Goal: Information Seeking & Learning: Learn about a topic

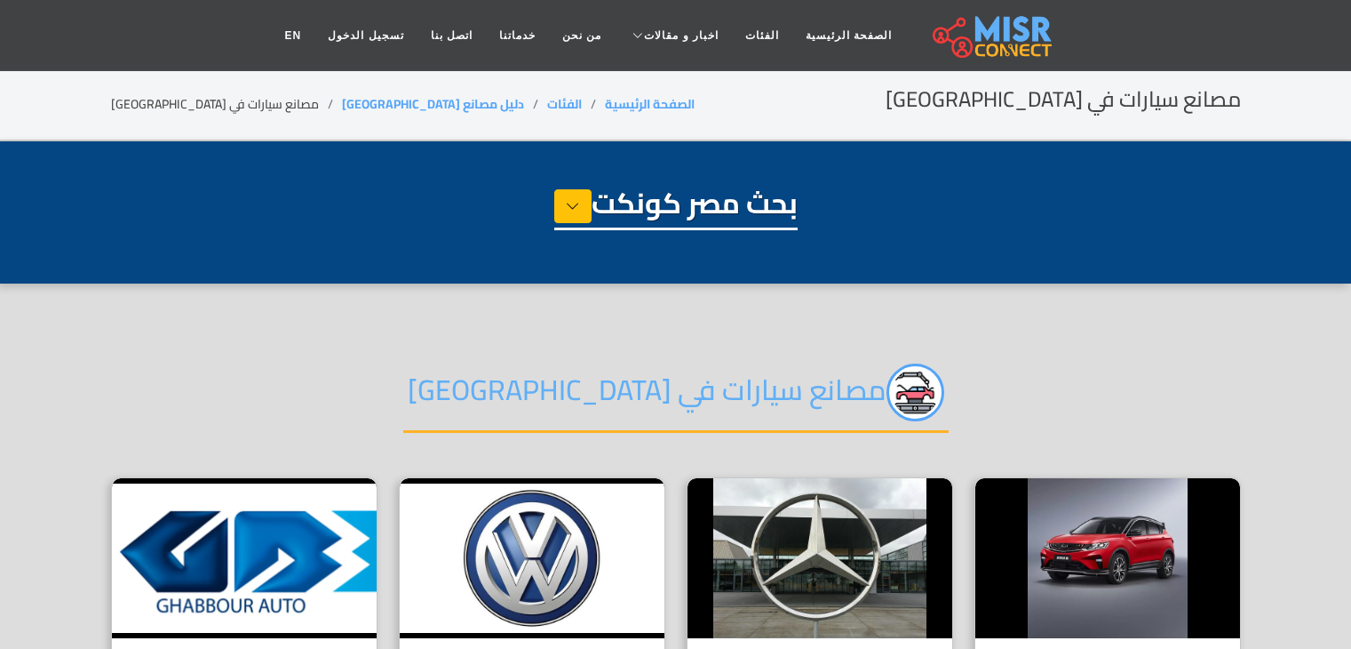
select select "**********"
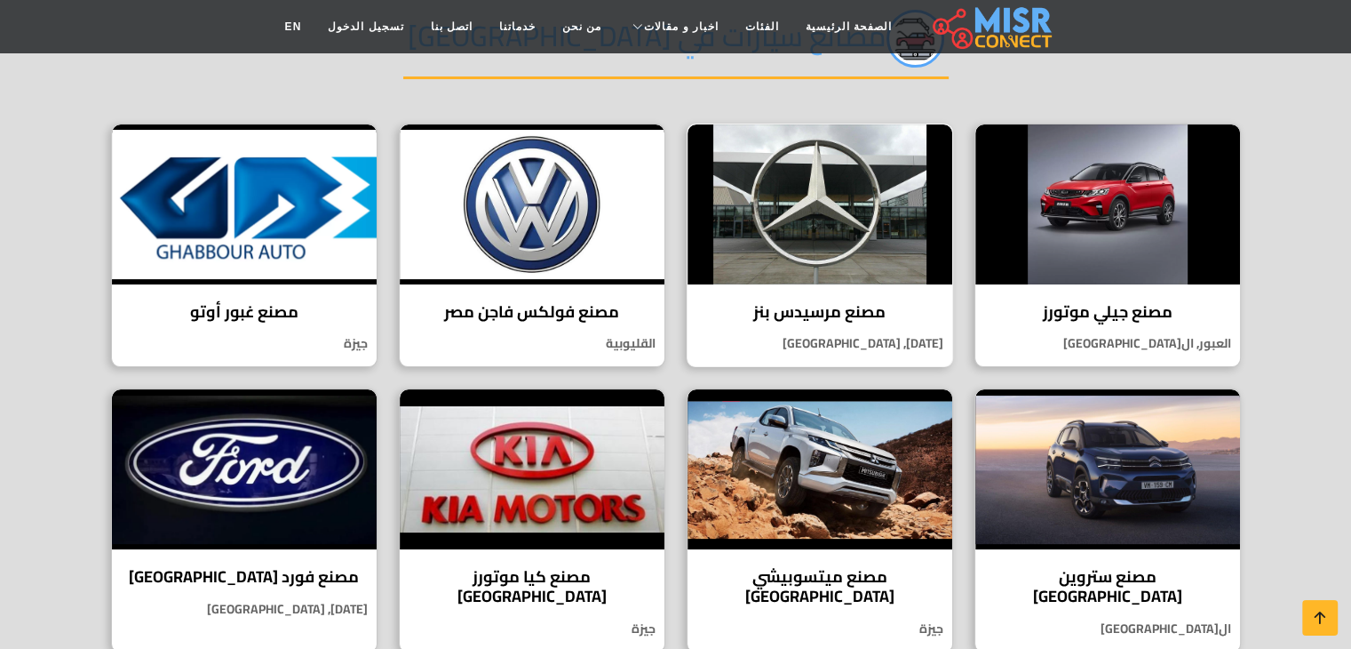
scroll to position [355, 0]
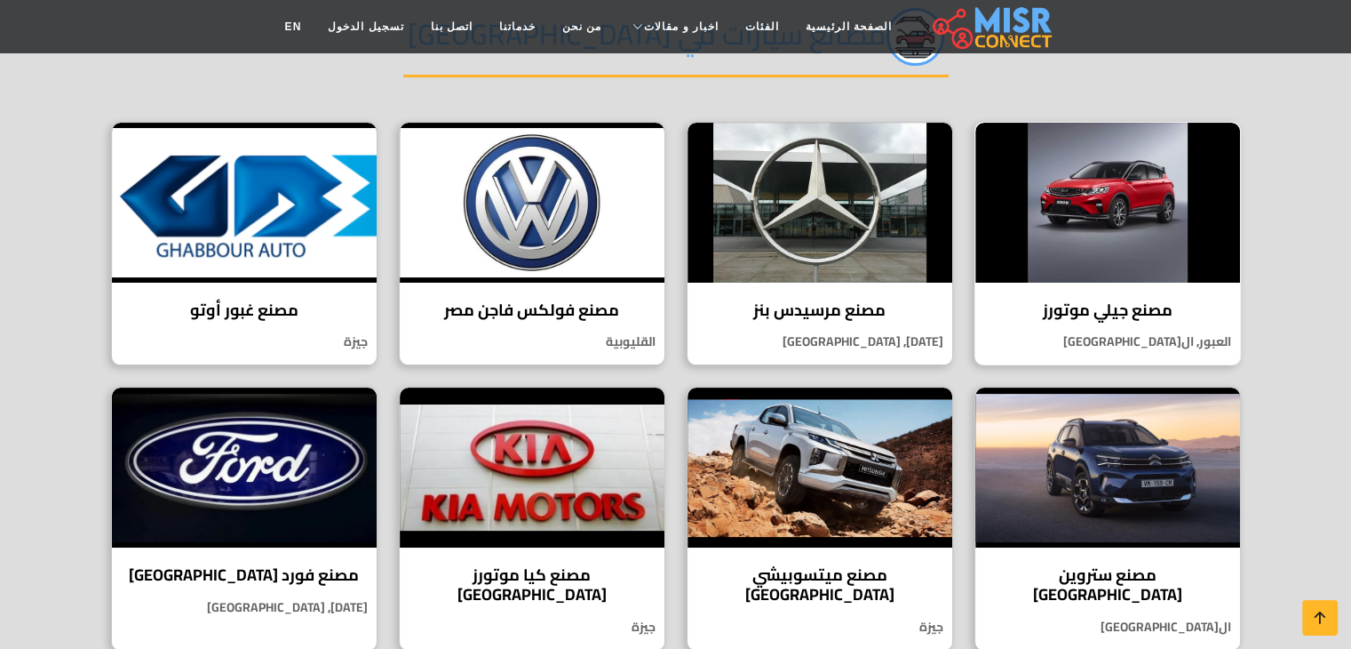
click at [1072, 310] on h4 "مصنع جيلي موتورز" at bounding box center [1108, 310] width 238 height 20
click at [806, 300] on h4 "مصنع مرسيدس بنز" at bounding box center [820, 310] width 238 height 20
click at [540, 300] on h4 "مصنع فولكس فاجن مصر" at bounding box center [532, 310] width 238 height 20
click at [253, 349] on p "جيزة" at bounding box center [244, 341] width 265 height 19
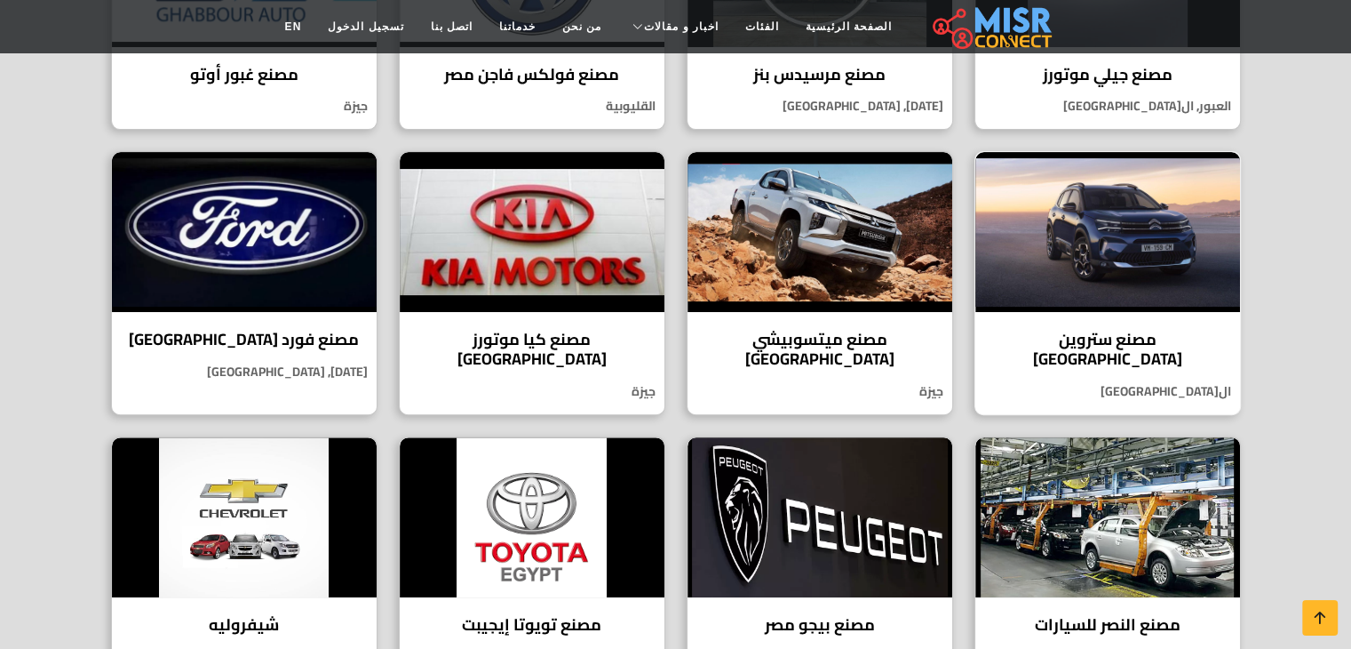
scroll to position [622, 0]
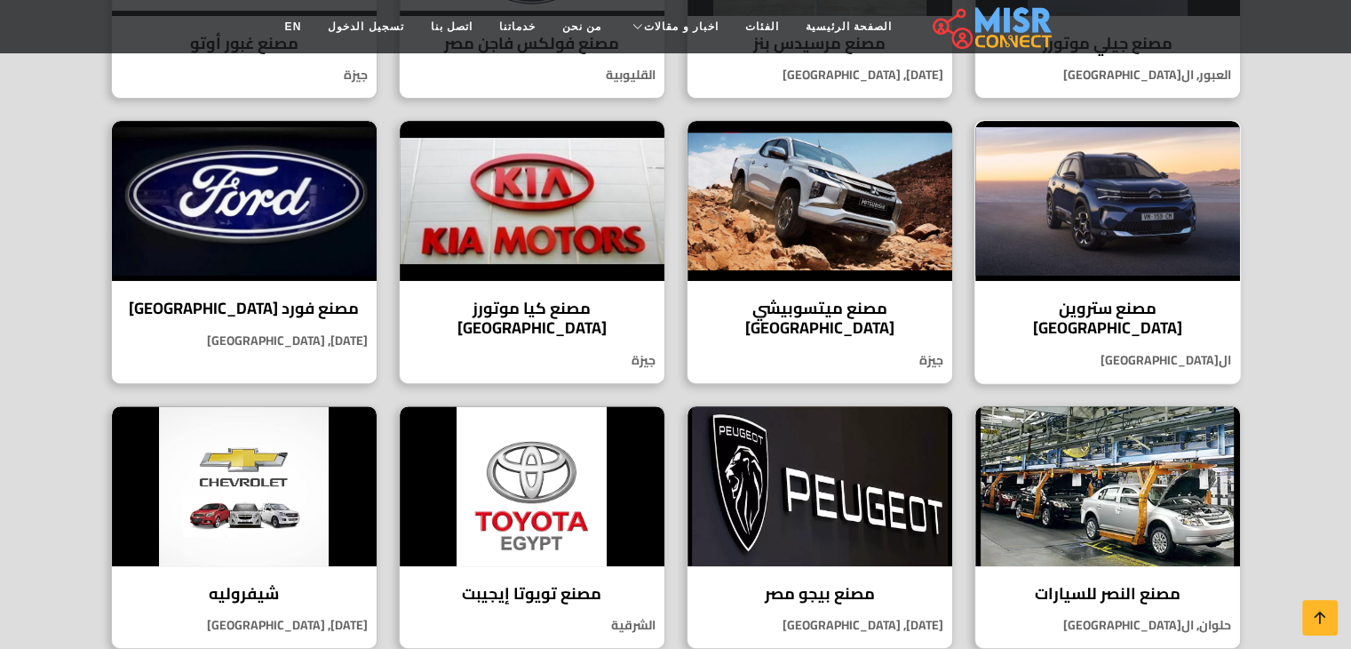
click at [1106, 320] on h4 "مصنع ستروين [GEOGRAPHIC_DATA]" at bounding box center [1108, 318] width 238 height 38
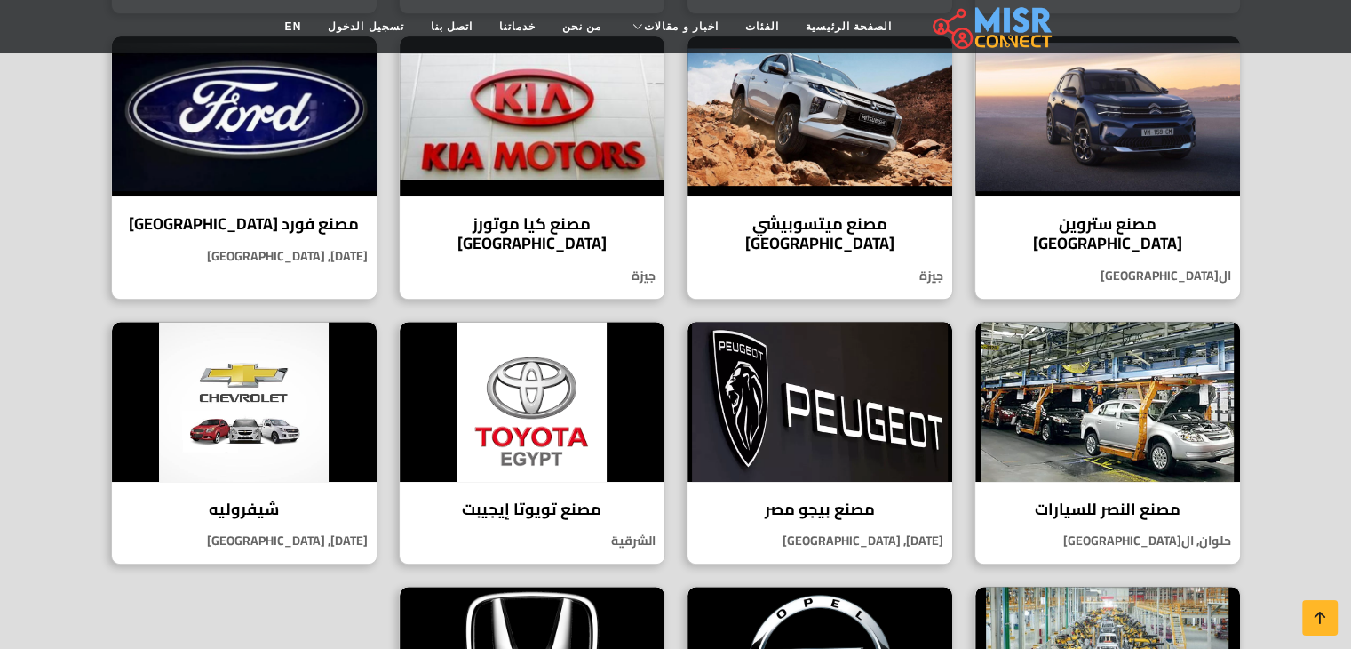
scroll to position [711, 0]
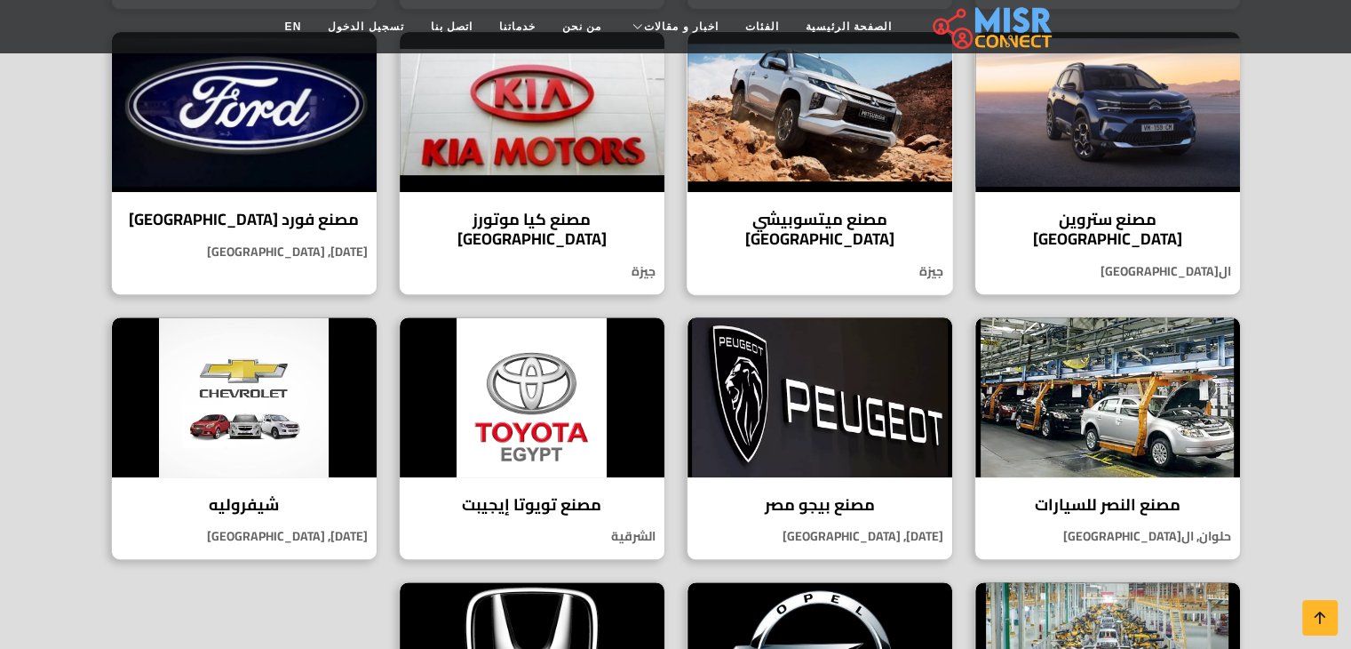
click at [842, 210] on h4 "مصنع ميتسوبيشي مصر" at bounding box center [820, 229] width 238 height 38
click at [563, 147] on img at bounding box center [532, 112] width 265 height 160
click at [318, 201] on div "مصنع فورد مصر يعد مصنع فورد مصر من أبرز المنشآت في صناعة السيارات في مصر 6 أكتو…" at bounding box center [244, 162] width 267 height 263
click at [1142, 464] on div "مصنع النصر للسيارات مصنع النصر للسيارات الرائدة في صناعة السيارات في مصر حلوان,…" at bounding box center [1108, 438] width 267 height 244
click at [848, 419] on img at bounding box center [820, 397] width 265 height 160
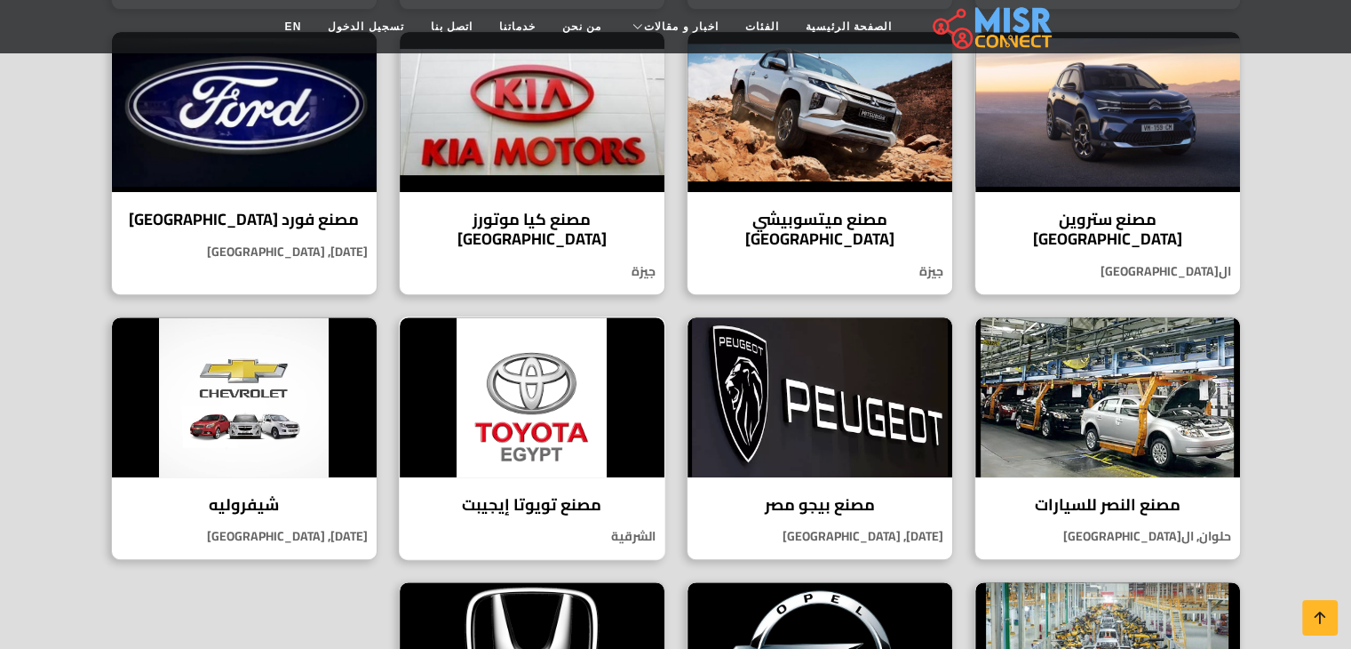
click at [543, 398] on img at bounding box center [532, 397] width 265 height 160
click at [323, 425] on img at bounding box center [244, 397] width 265 height 160
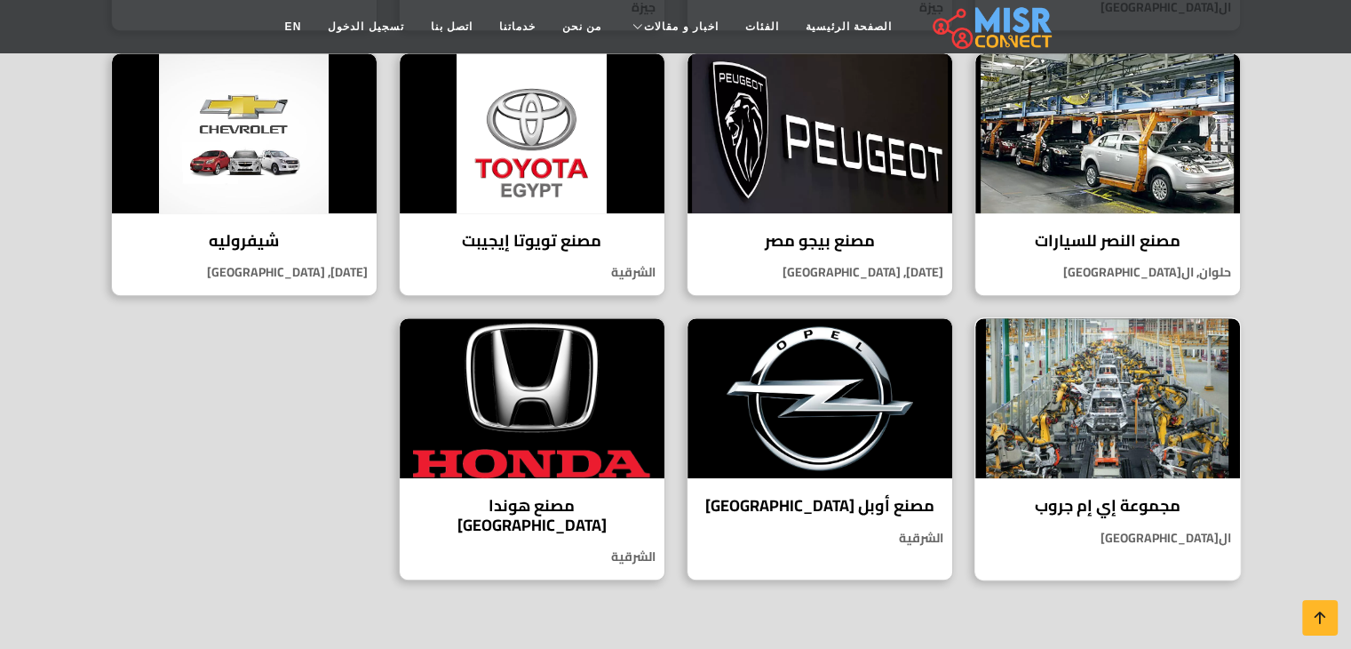
scroll to position [977, 0]
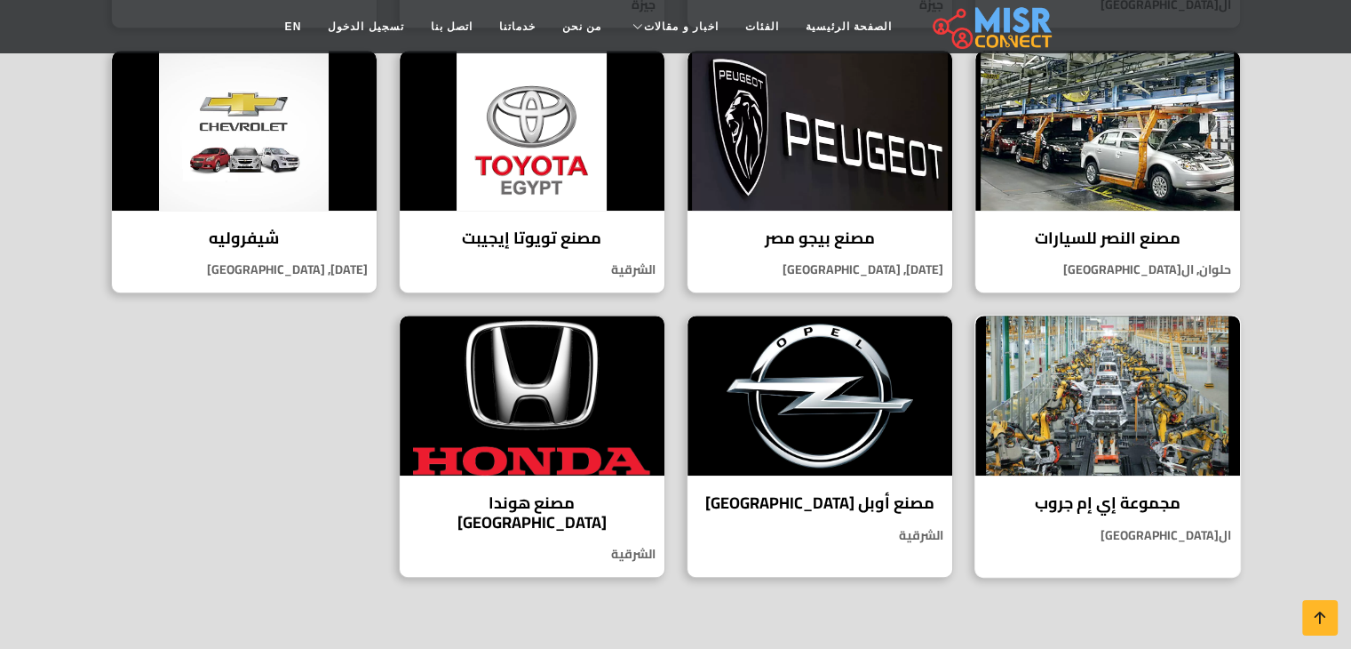
click at [1049, 493] on h4 "مجموعة إي إم جروب" at bounding box center [1108, 503] width 238 height 20
click at [811, 315] on img at bounding box center [820, 395] width 265 height 160
click at [510, 346] on img at bounding box center [532, 395] width 265 height 160
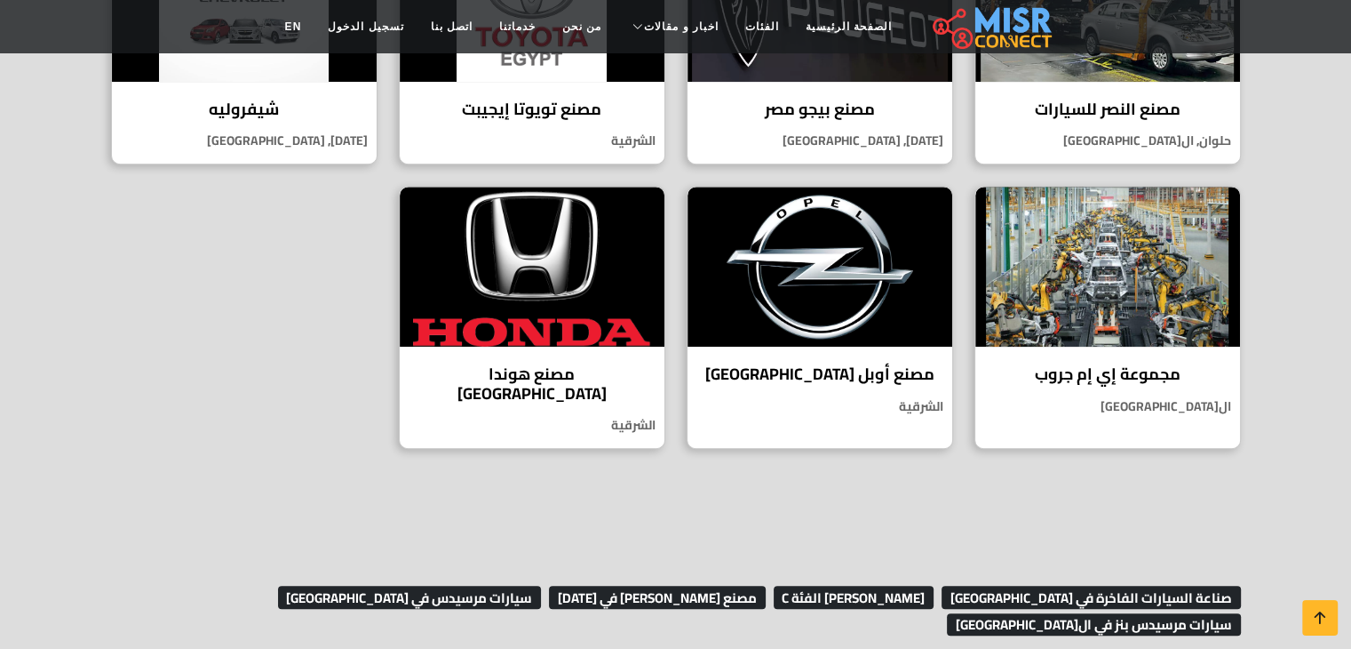
scroll to position [1155, 0]
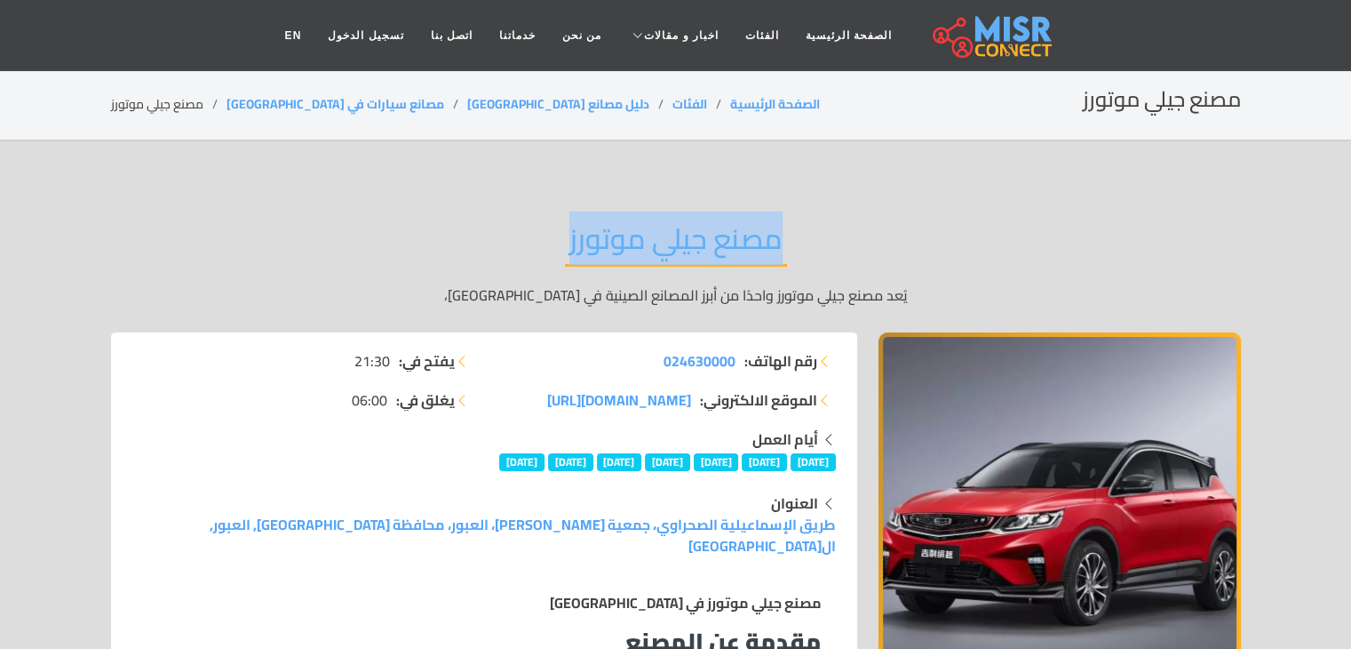
drag, startPoint x: 565, startPoint y: 234, endPoint x: 782, endPoint y: 249, distance: 217.3
click at [782, 249] on h2 "مصنع جيلي موتورز" at bounding box center [676, 243] width 222 height 45
copy h2 "مصنع جيلي موتورز"
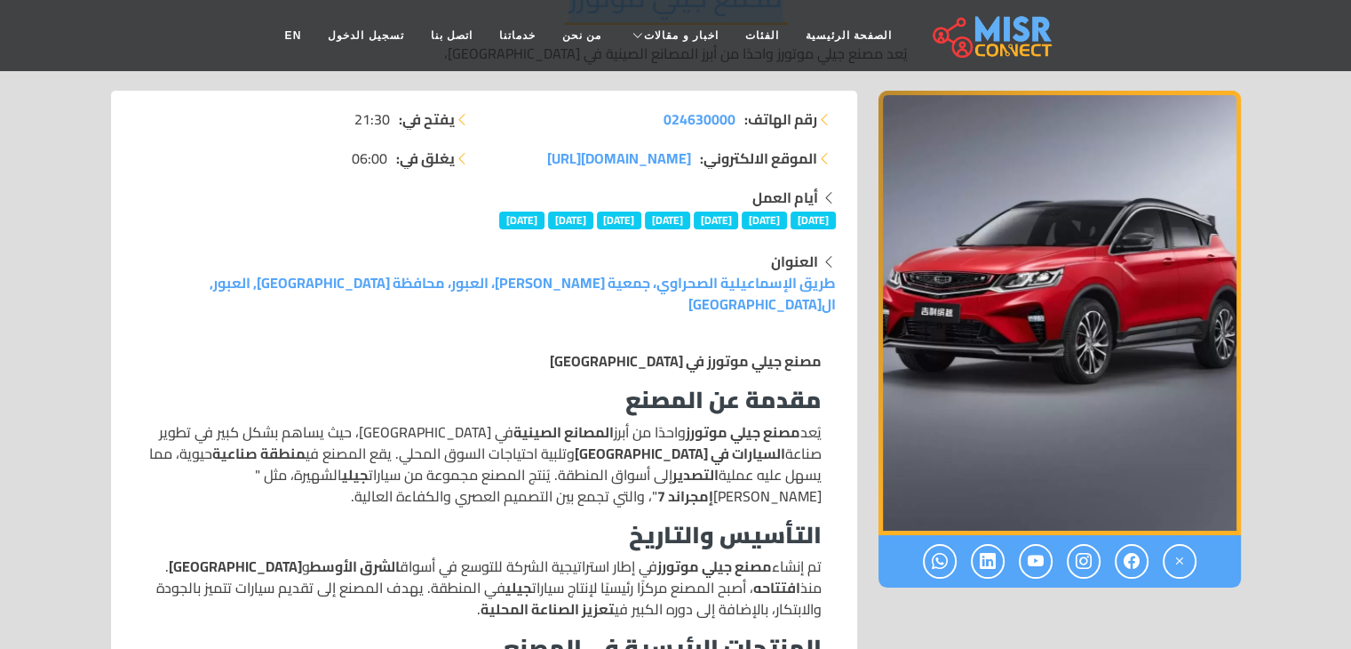
scroll to position [267, 0]
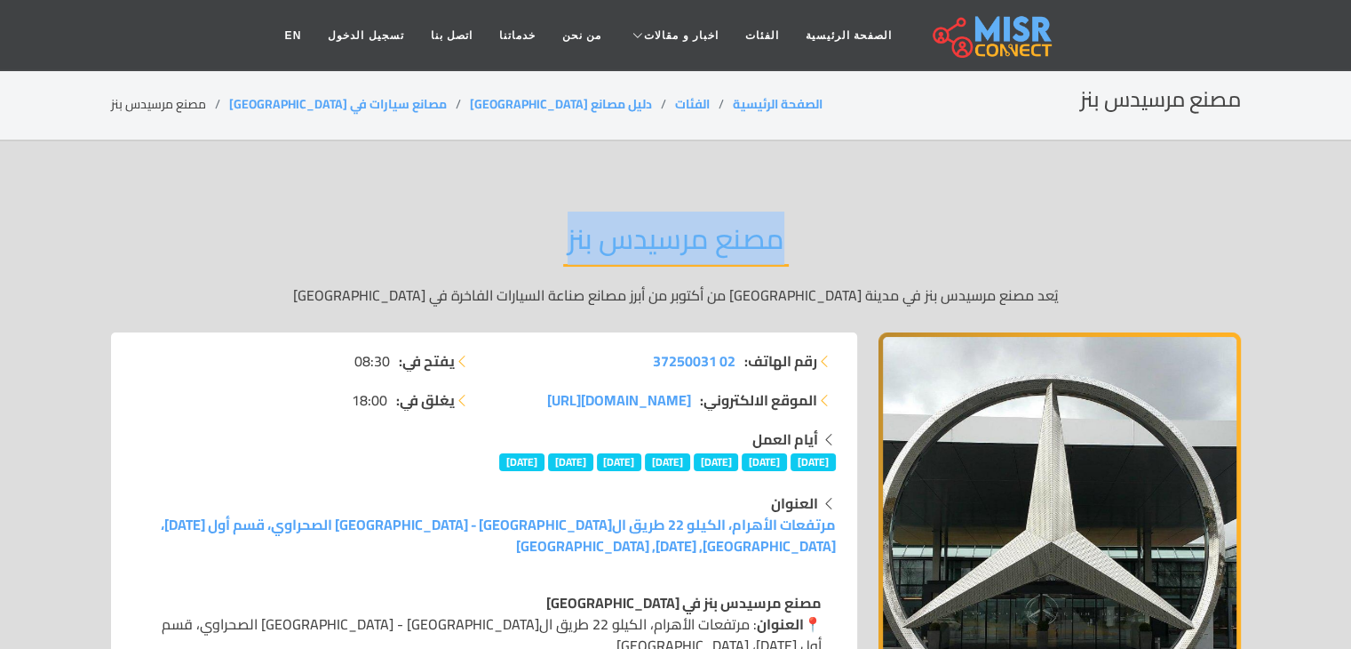
drag, startPoint x: 565, startPoint y: 249, endPoint x: 796, endPoint y: 246, distance: 231.0
click at [796, 246] on div "مصنع مرسيدس بنز يُعد مصنع مرسيدس بنز في مدينة [GEOGRAPHIC_DATA] من أكتوبر من أب…" at bounding box center [676, 264] width 1130 height 138
copy h2 "مصنع مرسيدس بنز"
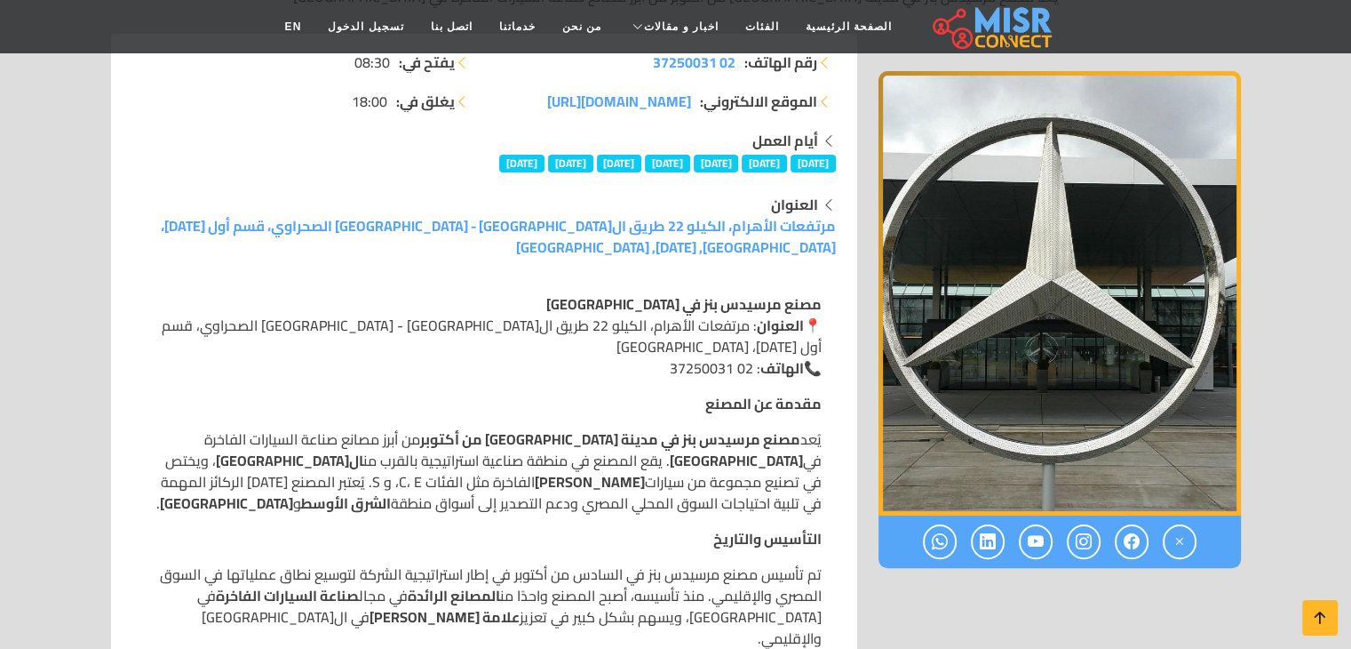
scroll to position [267, 0]
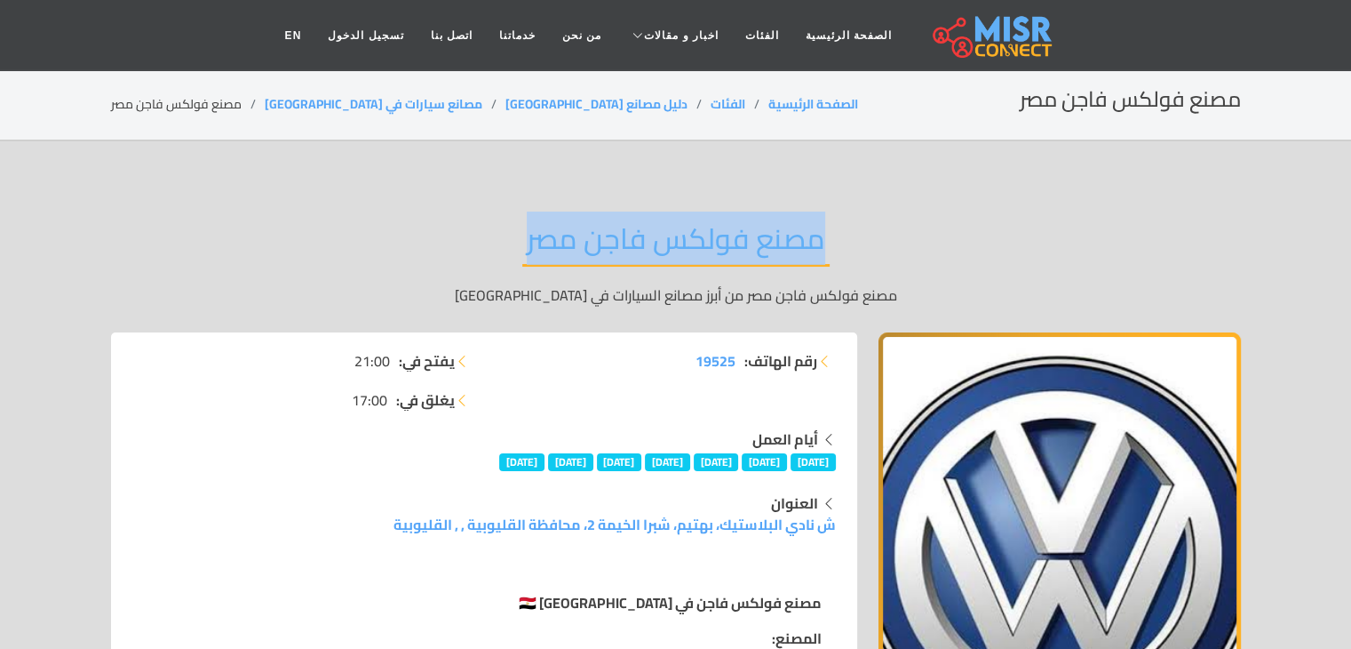
drag, startPoint x: 519, startPoint y: 248, endPoint x: 832, endPoint y: 241, distance: 312.8
click at [832, 241] on div "مصنع فولكس فاجن مصر مصنع فولكس فاجن مصر من أبرز مصانع السيارات في مصر" at bounding box center [676, 264] width 1130 height 138
copy h2 "مصنع فولكس فاجن مصر"
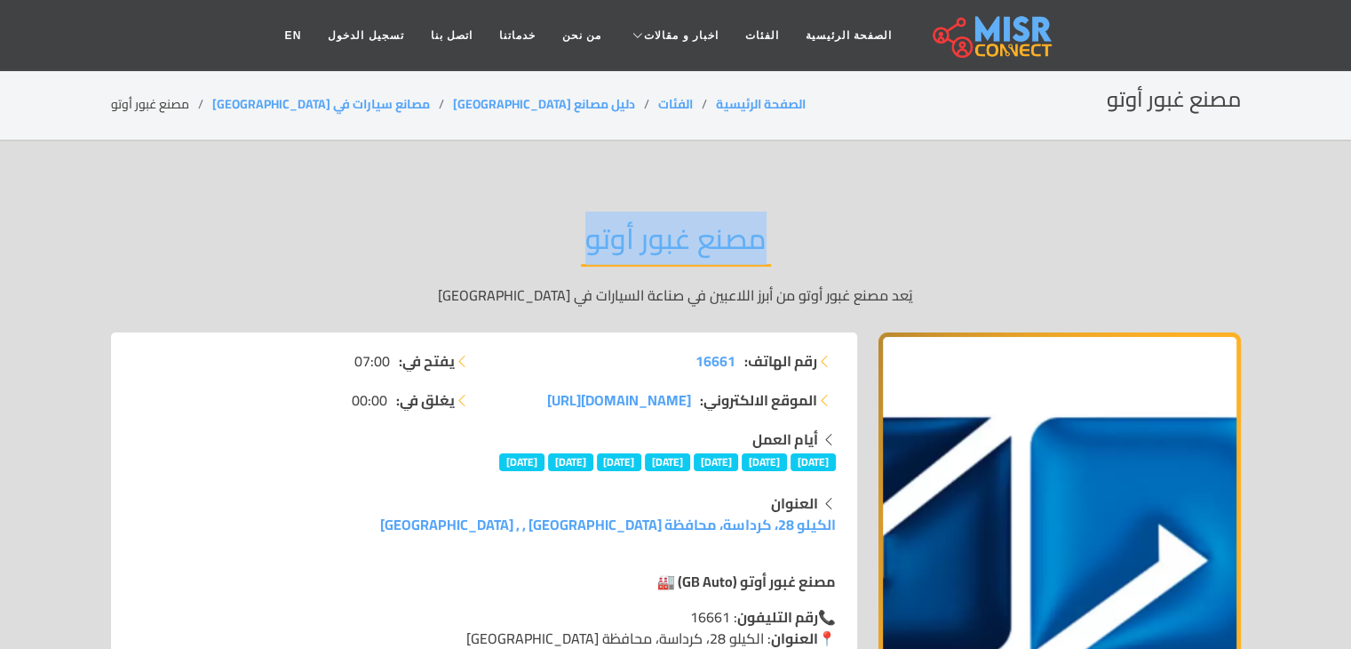
drag, startPoint x: 565, startPoint y: 251, endPoint x: 776, endPoint y: 245, distance: 210.7
click at [776, 245] on div "مصنع غبور أوتو يُعد مصنع غبور أوتو من أبرز اللاعبين في صناعة السيارات في مصر" at bounding box center [676, 264] width 1130 height 138
copy h2 "مصنع غبور أوتو"
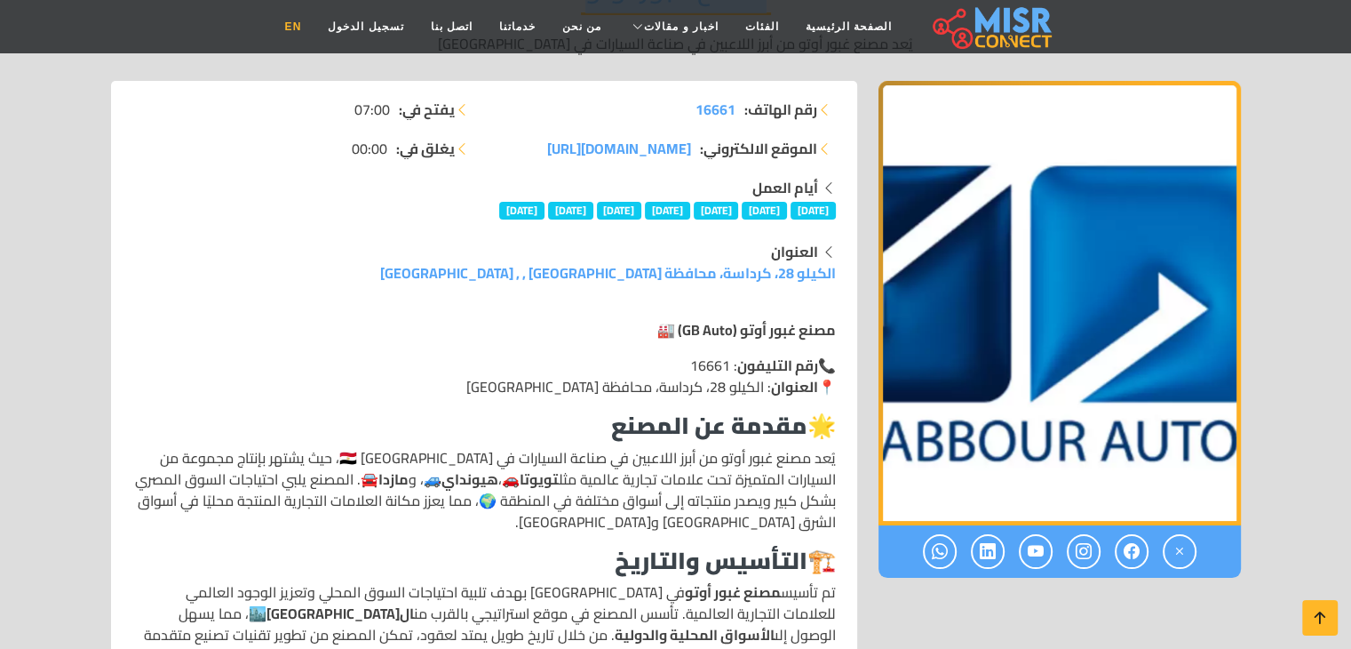
scroll to position [267, 0]
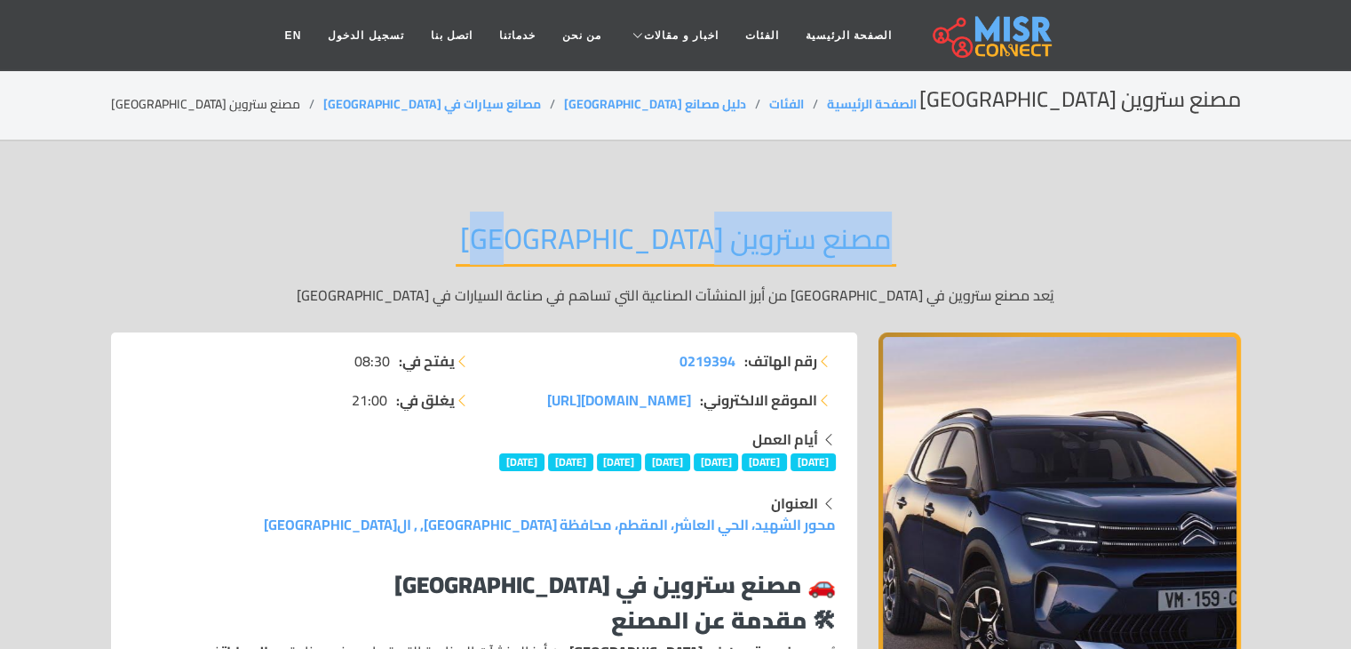
drag, startPoint x: 563, startPoint y: 243, endPoint x: 784, endPoint y: 239, distance: 220.4
click at [784, 239] on h2 "مصنع ستروين [GEOGRAPHIC_DATA]" at bounding box center [676, 243] width 441 height 45
copy h2 "مصنع ستروين [GEOGRAPHIC_DATA]"
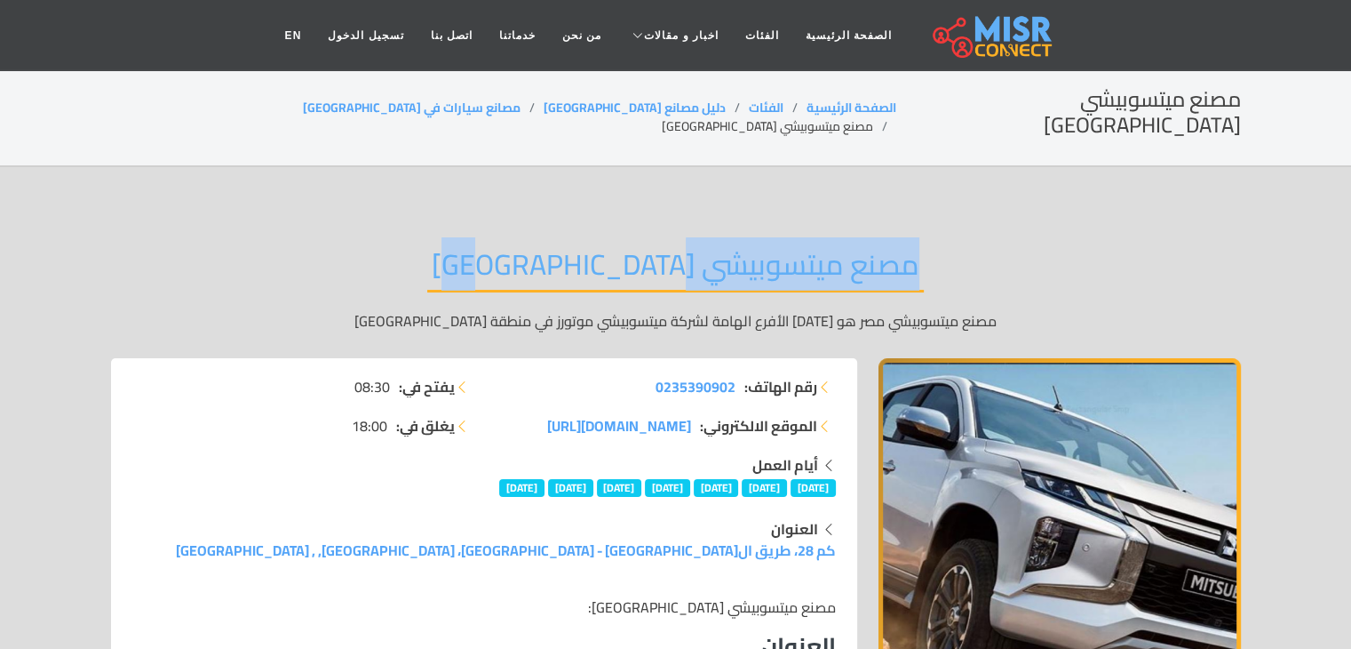
drag, startPoint x: 530, startPoint y: 248, endPoint x: 824, endPoint y: 245, distance: 295.0
click at [824, 245] on div "مصنع ميتسوبيشي مصر مصنع ميتسوبيشي مصر هو [DATE] الأفرع الهامة لشركة ميتسوبيشي م…" at bounding box center [676, 289] width 1130 height 138
copy h2 "مصنع ميتسوبيشي [GEOGRAPHIC_DATA]"
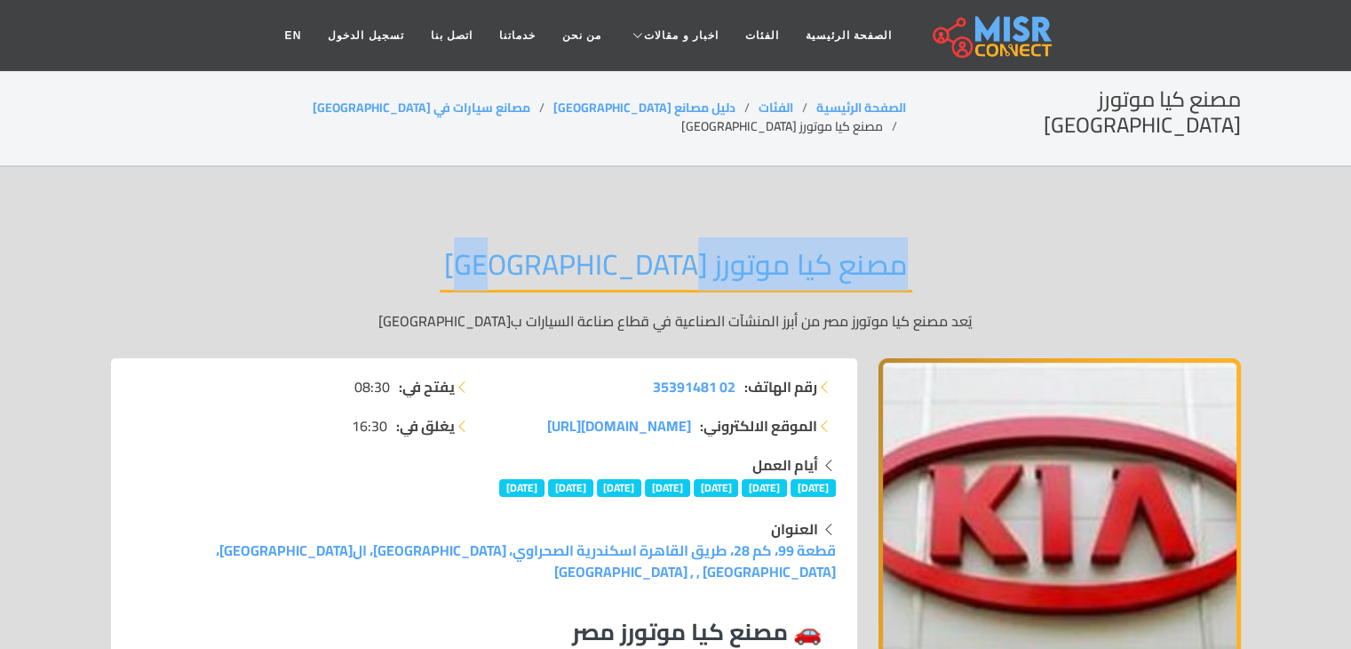
drag, startPoint x: 544, startPoint y: 239, endPoint x: 811, endPoint y: 239, distance: 267.4
click at [811, 239] on div "مصنع كيا موتورز مصر يُعد مصنع كيا موتورز مصر من أبرز المنشآت الصناعية في قطاع ص…" at bounding box center [676, 289] width 1130 height 138
copy h2 "مصنع كيا موتورز مصر"
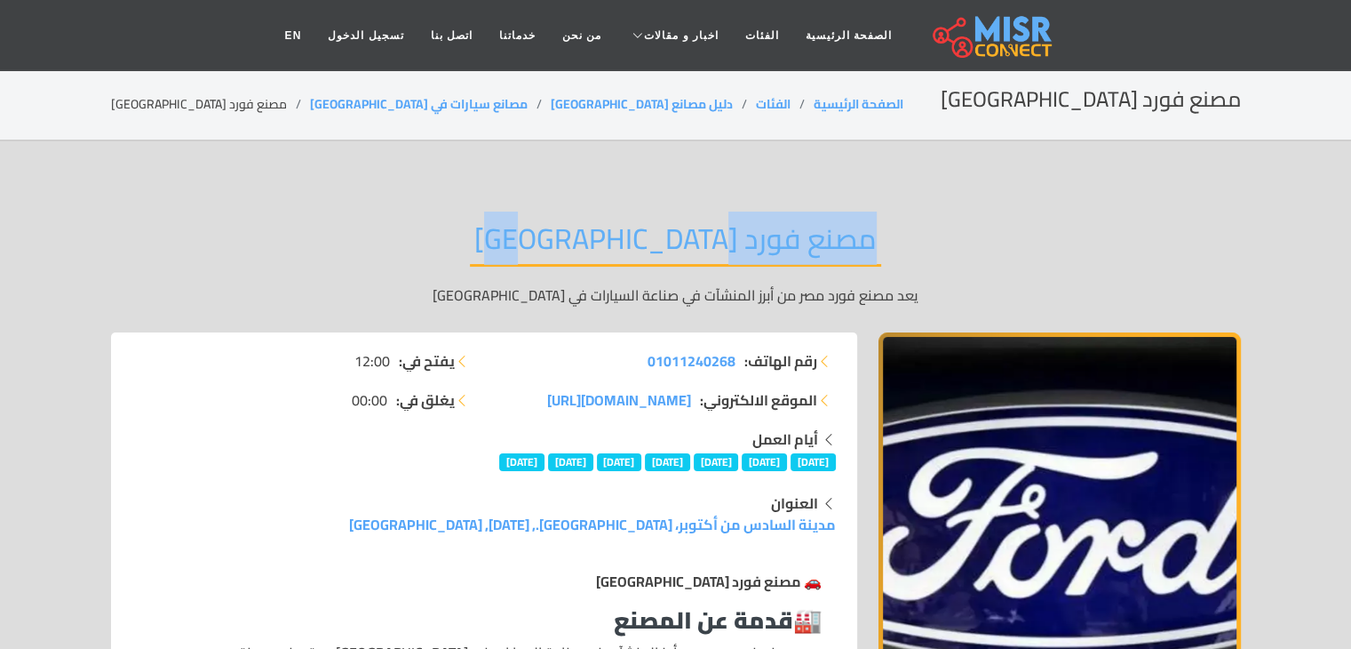
drag, startPoint x: 564, startPoint y: 235, endPoint x: 772, endPoint y: 235, distance: 207.9
click at [772, 235] on div "مصنع فورد مصر يعد مصنع فورد مصر من أبرز المنشآت في صناعة السيارات في مصر" at bounding box center [676, 264] width 1130 height 138
copy h2 "مصنع فورد مصر"
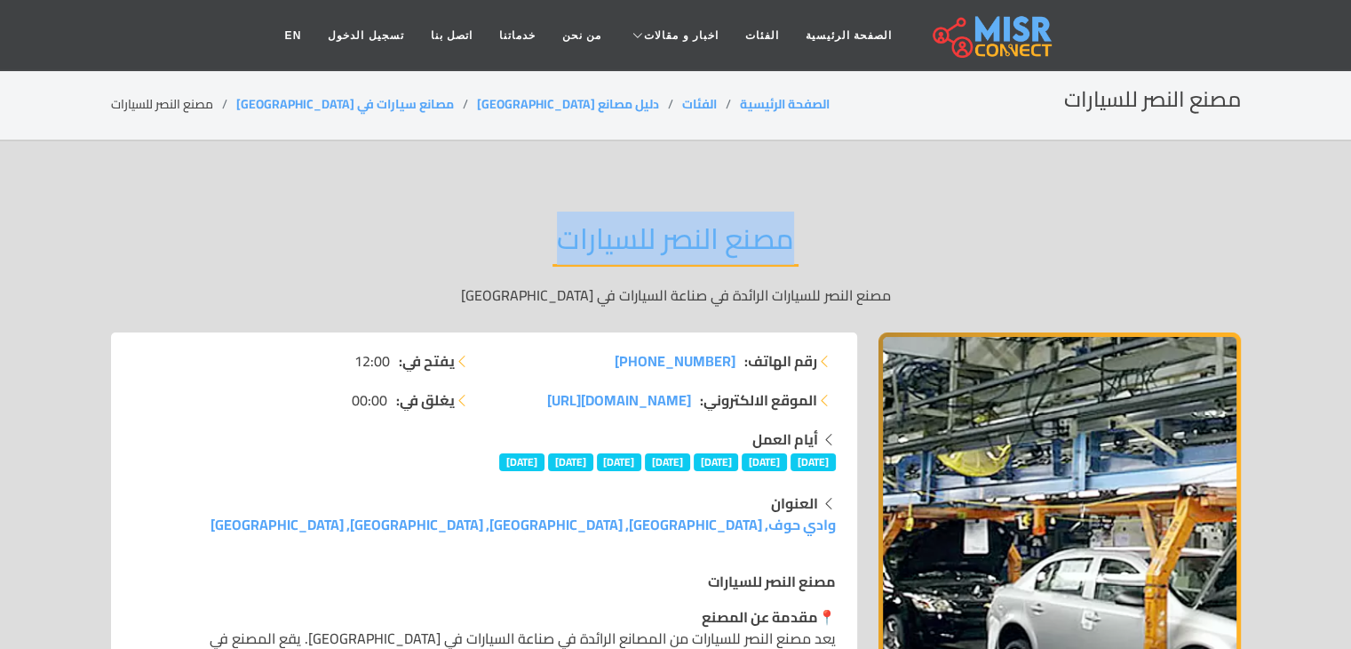
drag, startPoint x: 547, startPoint y: 235, endPoint x: 872, endPoint y: 251, distance: 324.7
click at [872, 251] on div "مصنع النصر للسيارات مصنع النصر للسيارات الرائدة في صناعة السيارات في مصر" at bounding box center [676, 264] width 1130 height 138
copy h2 "مصنع النصر للسيارات"
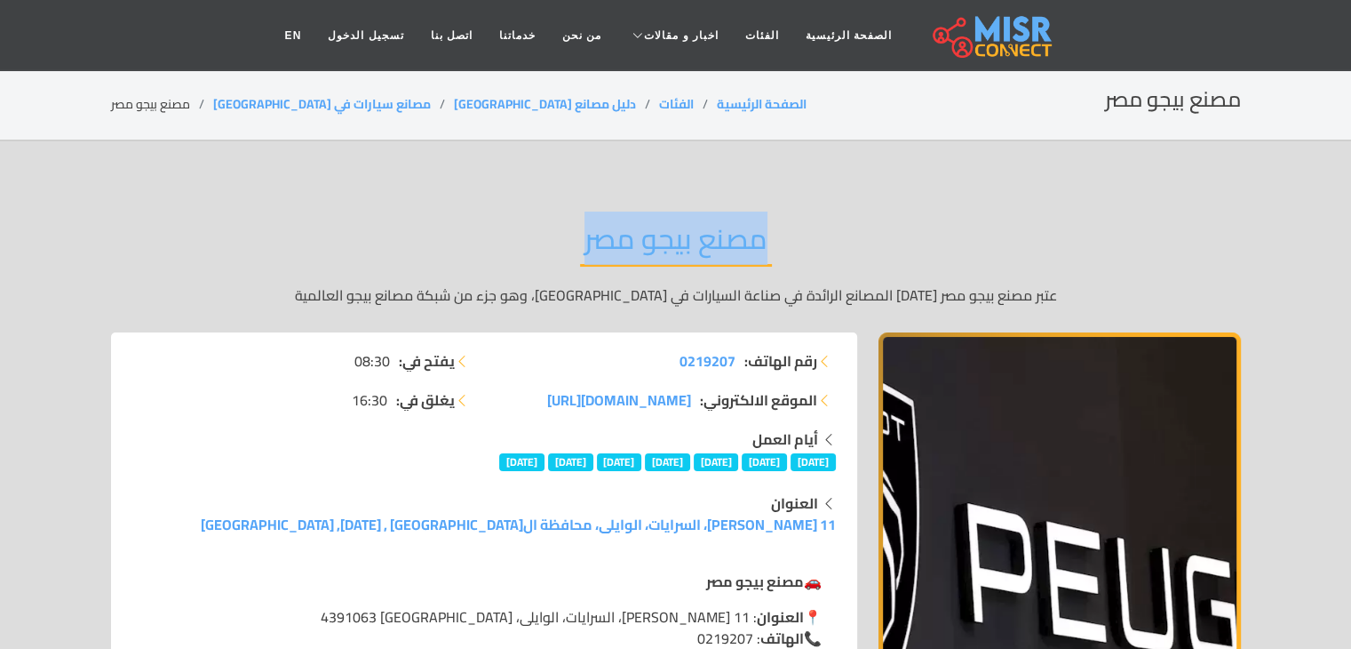
drag, startPoint x: 551, startPoint y: 229, endPoint x: 785, endPoint y: 259, distance: 235.6
click at [785, 259] on div "مصنع بيجو مصر عتبر مصنع بيجو مصر [DATE] المصانع الرائدة في صناعة السيارات في [G…" at bounding box center [676, 264] width 1130 height 138
copy h2 "مصنع بيجو مصر"
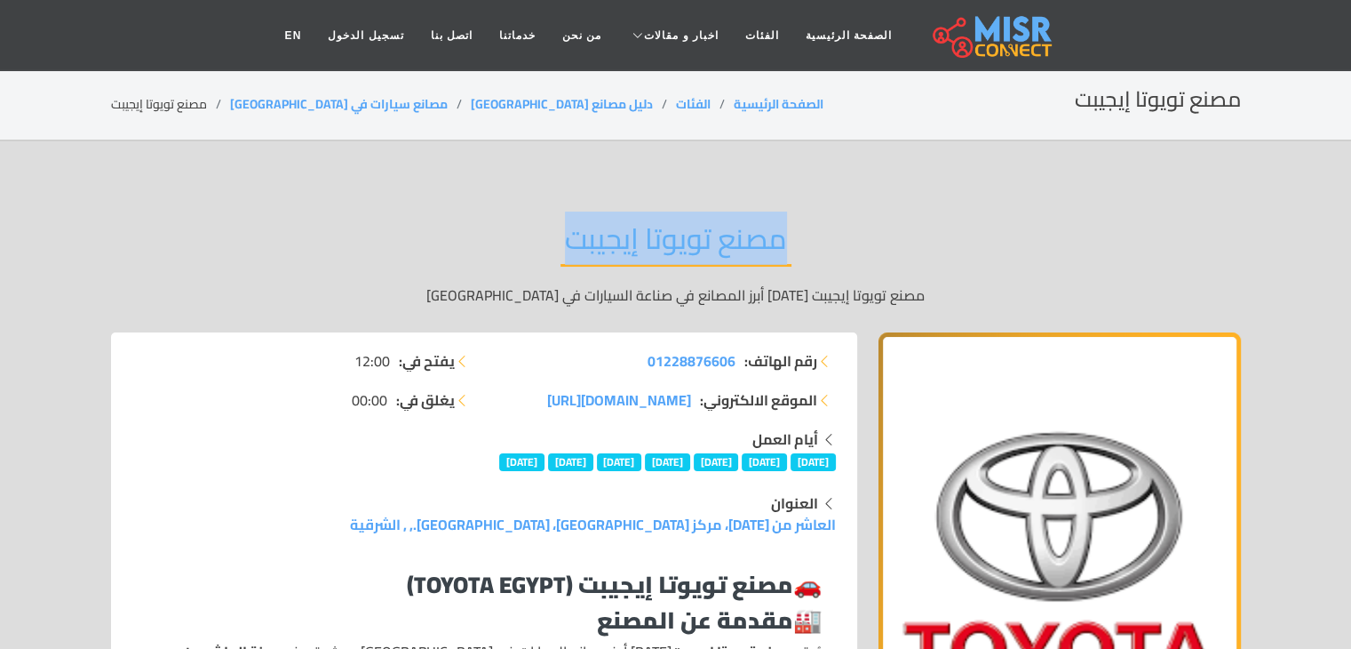
drag, startPoint x: 560, startPoint y: 240, endPoint x: 804, endPoint y: 250, distance: 244.5
click at [804, 250] on div "مصنع تويوتا إيجيبت مصنع تويوتا إيجيبت أحد أبرز المصانع في صناعة السيارات في مصر" at bounding box center [676, 264] width 1130 height 138
copy h2 "مصنع تويوتا إيجيبت"
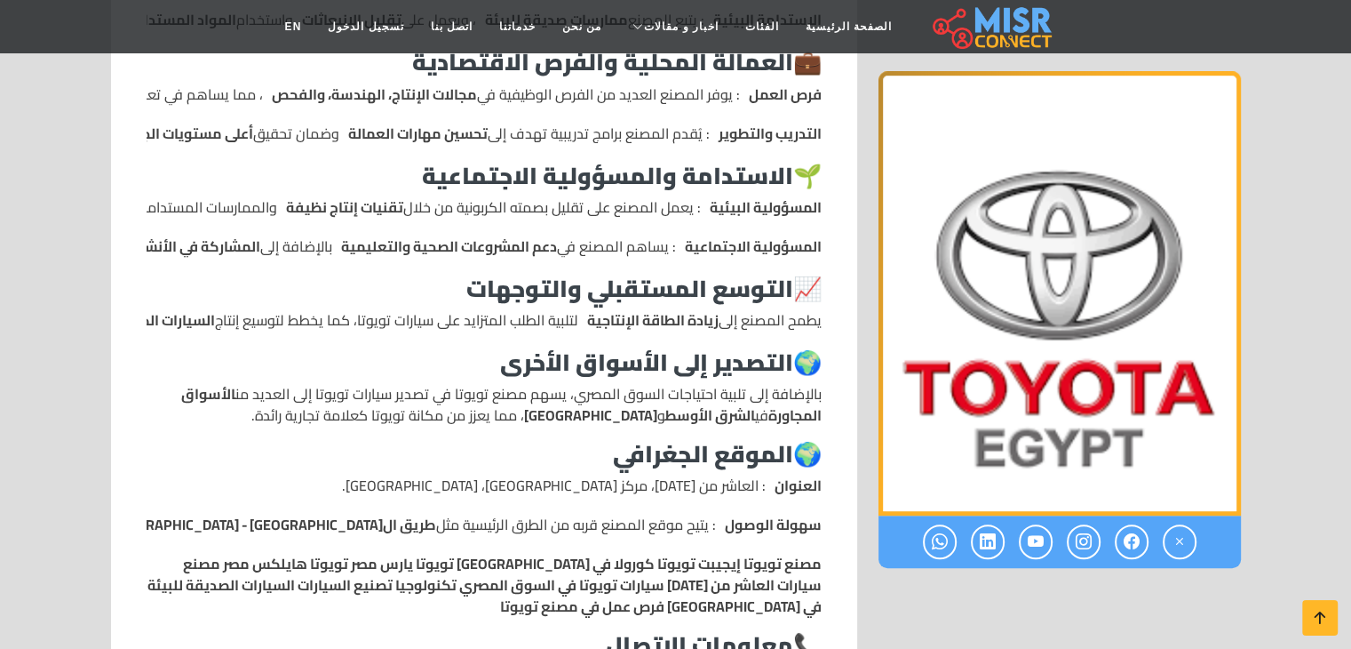
scroll to position [1155, 0]
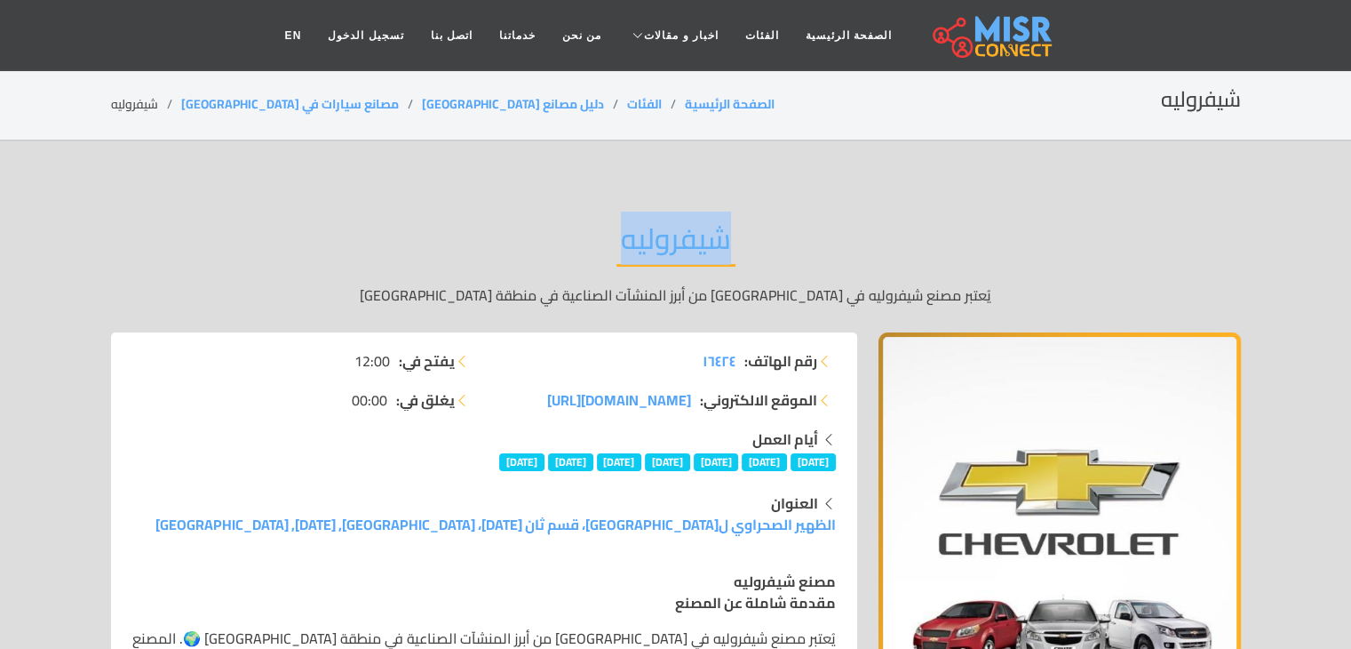
drag, startPoint x: 617, startPoint y: 246, endPoint x: 869, endPoint y: 251, distance: 251.5
click at [869, 251] on div "شيفروليه يُعتبر مصنع شيفروليه في مصر من أبرز المنشآت الصناعية في منطقة الشرق ال…" at bounding box center [676, 264] width 1130 height 138
copy h2 "شيفروليه"
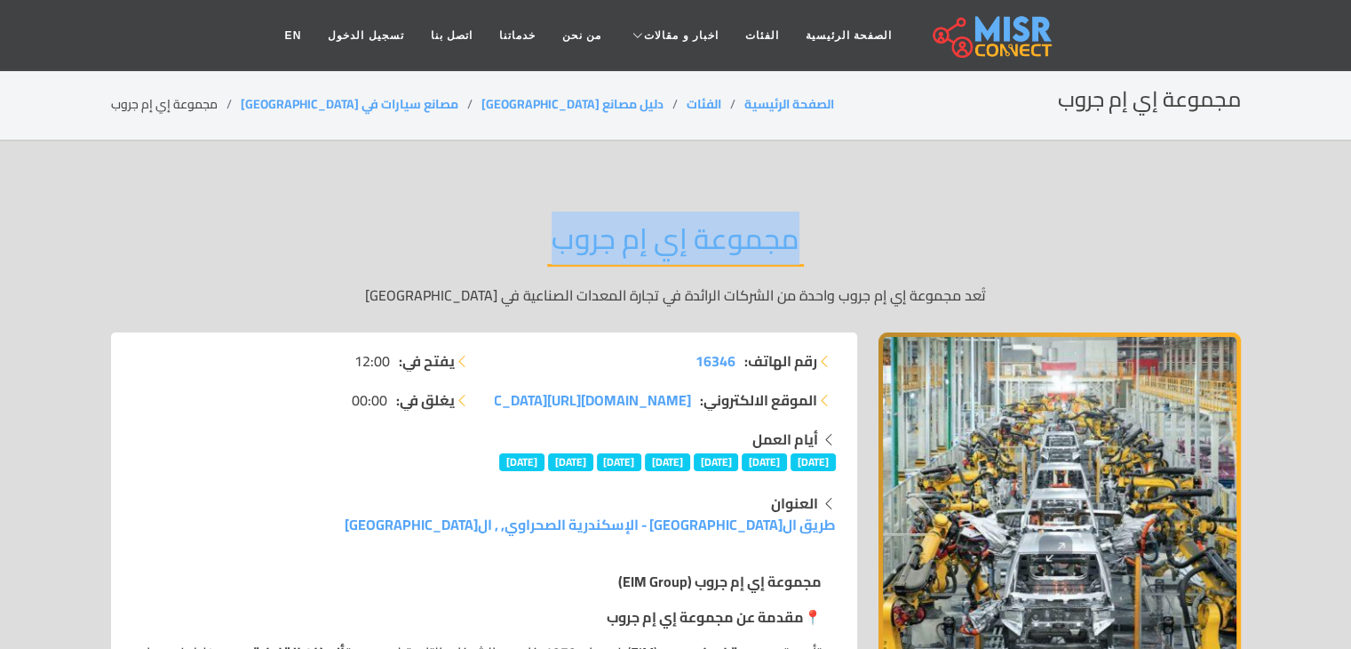
drag, startPoint x: 560, startPoint y: 237, endPoint x: 819, endPoint y: 256, distance: 260.1
click at [819, 256] on div "مجموعة إي إم جروب تُعد مجموعة إي إم جروب واحدة من الشركات الرائدة في تجارة المع…" at bounding box center [676, 264] width 1130 height 138
copy h2 "مجموعة إي إم جروب"
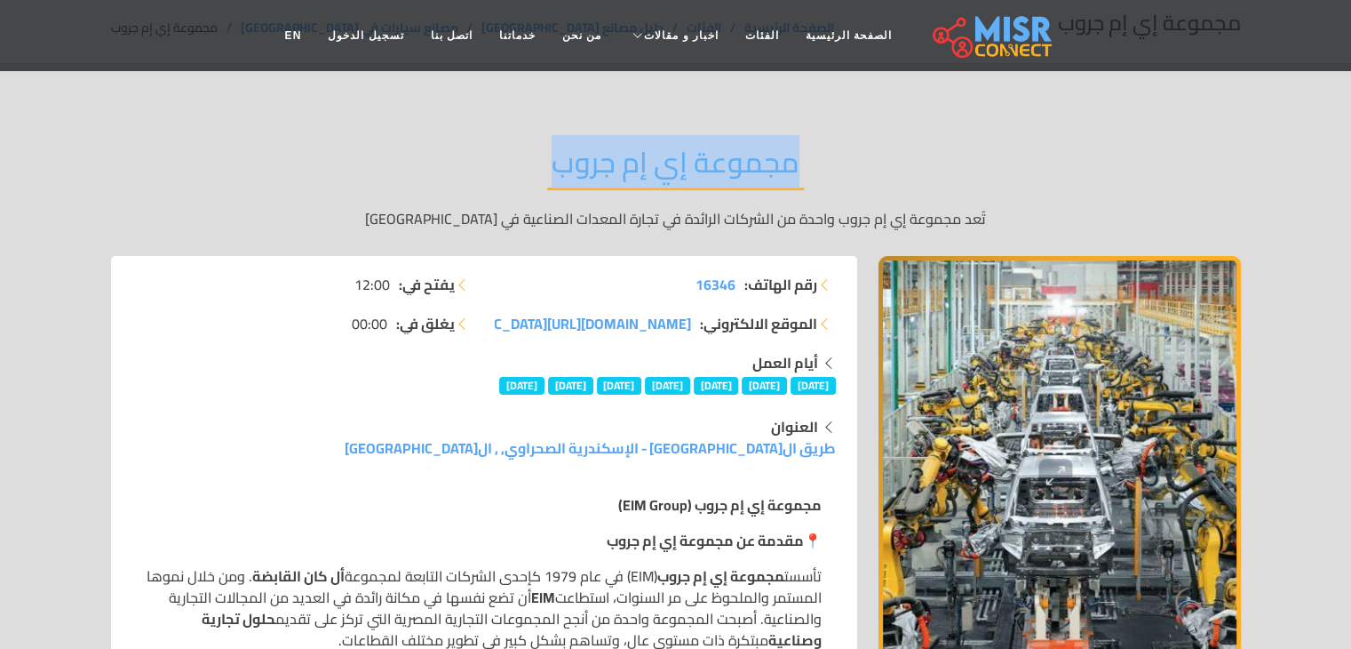
scroll to position [355, 0]
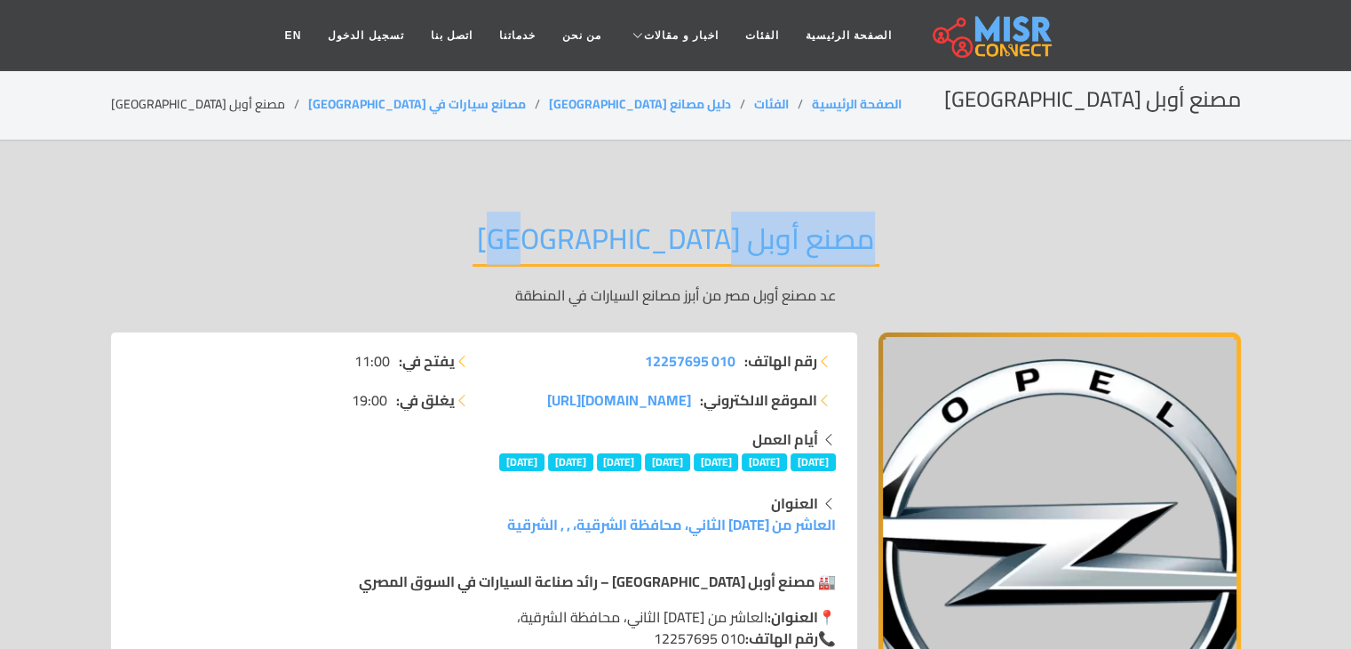
drag, startPoint x: 575, startPoint y: 235, endPoint x: 868, endPoint y: 253, distance: 293.7
click at [868, 253] on div "مصنع أوبل مصر عد مصنع أوبل [GEOGRAPHIC_DATA] من أبرز مصانع السيارات في المنطقة" at bounding box center [676, 264] width 1130 height 138
copy h2 "مصنع أوبل [GEOGRAPHIC_DATA]"
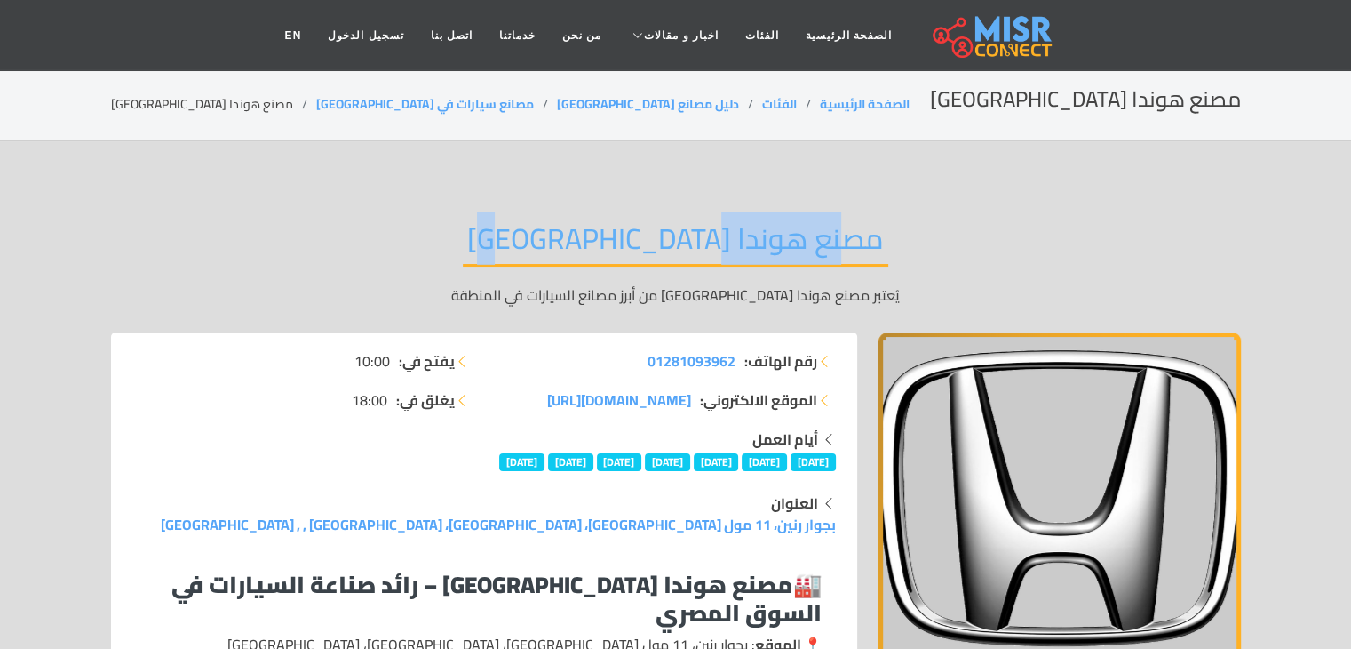
drag, startPoint x: 585, startPoint y: 235, endPoint x: 744, endPoint y: 243, distance: 158.3
click at [744, 243] on h2 "مصنع هوندا [GEOGRAPHIC_DATA]" at bounding box center [676, 243] width 426 height 45
drag, startPoint x: 539, startPoint y: 231, endPoint x: 855, endPoint y: 250, distance: 316.0
click at [855, 250] on div "مصنع هوندا [GEOGRAPHIC_DATA] يُعتبر مصنع هوندا [GEOGRAPHIC_DATA] من أبرز مصانع …" at bounding box center [676, 264] width 1130 height 138
copy h2 "مصنع هوندا [GEOGRAPHIC_DATA]"
